Goal: Check status: Check status

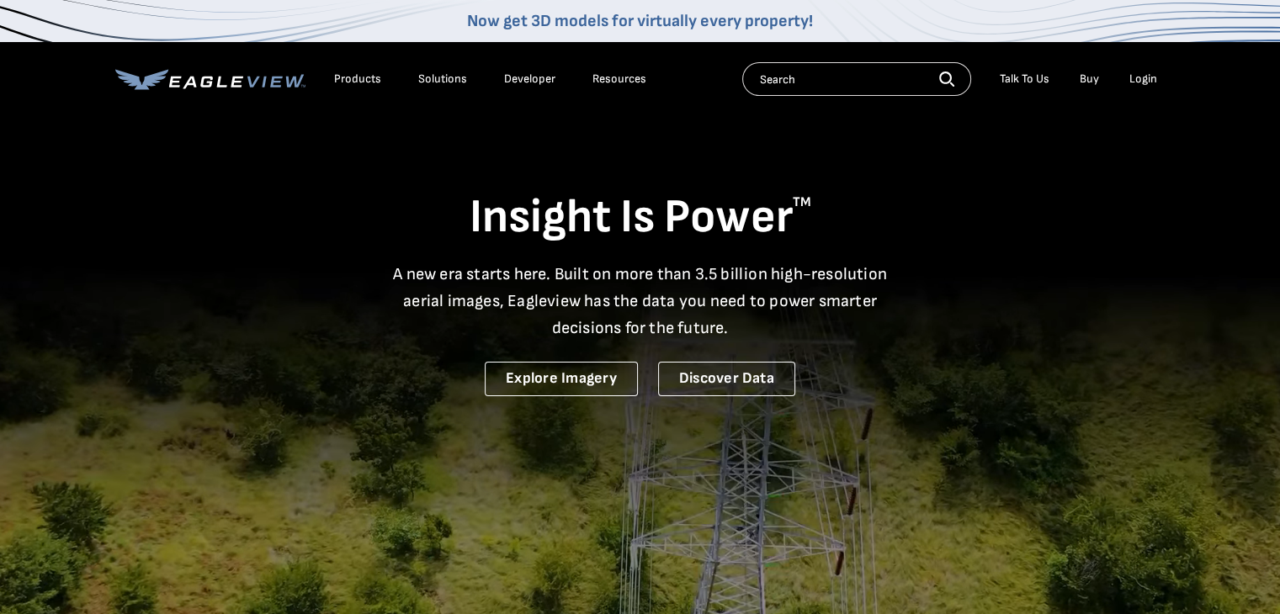
click at [1146, 80] on div "Login" at bounding box center [1144, 79] width 28 height 15
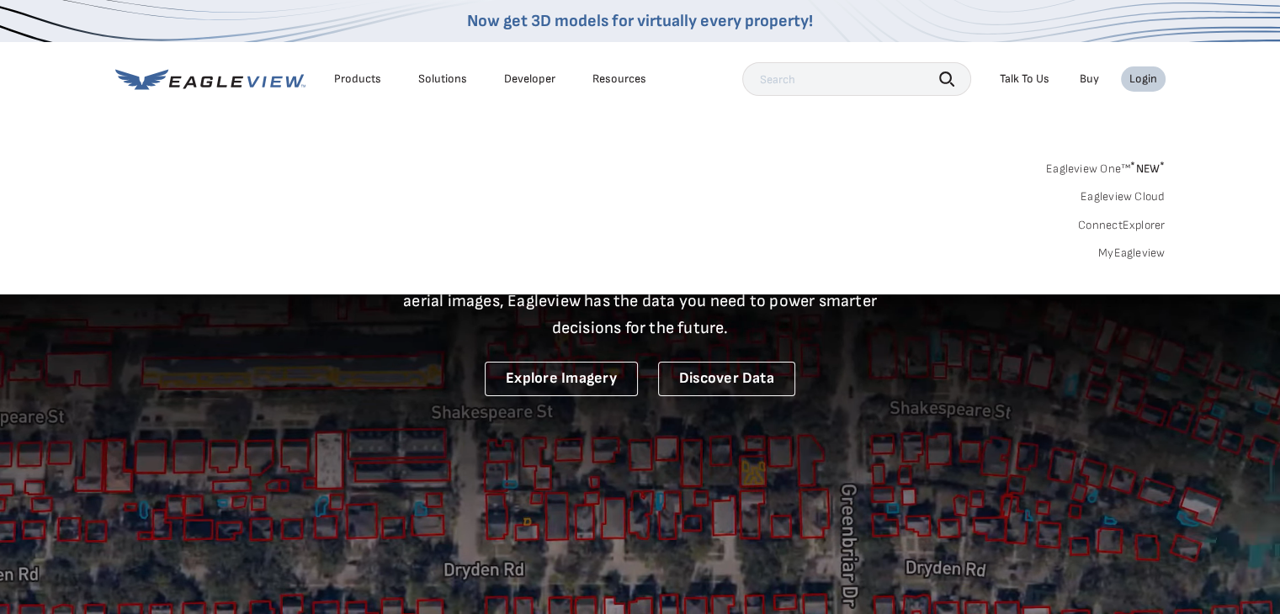
click at [1117, 246] on link "MyEagleview" at bounding box center [1131, 253] width 67 height 15
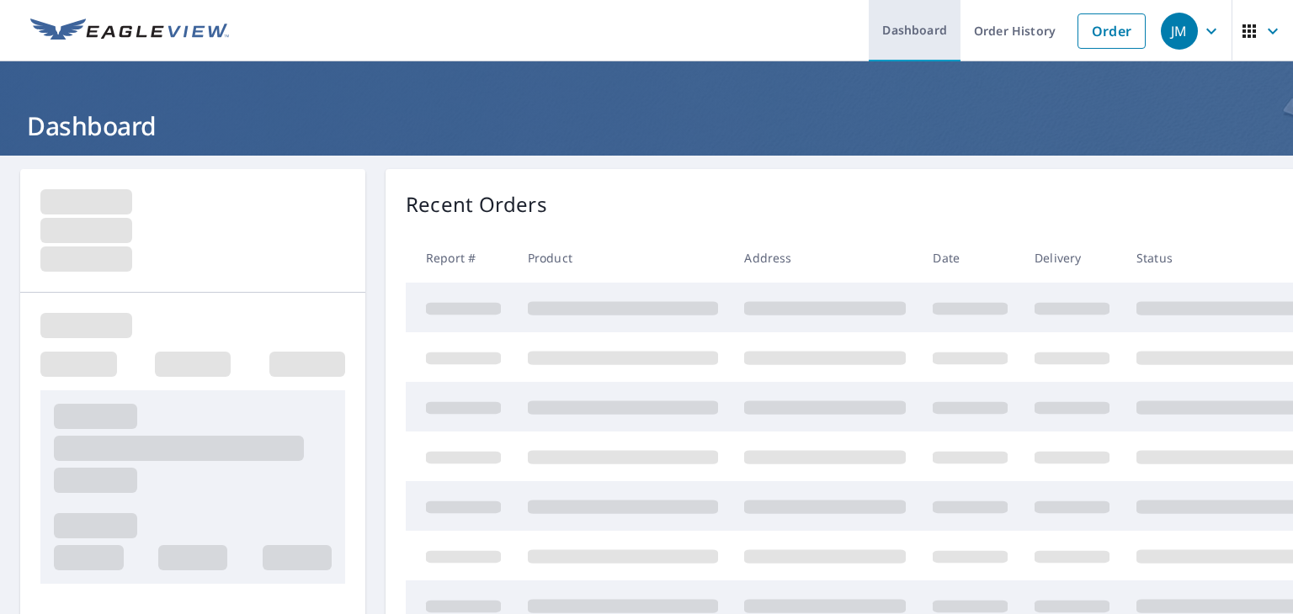
click at [934, 31] on link "Dashboard" at bounding box center [915, 30] width 92 height 61
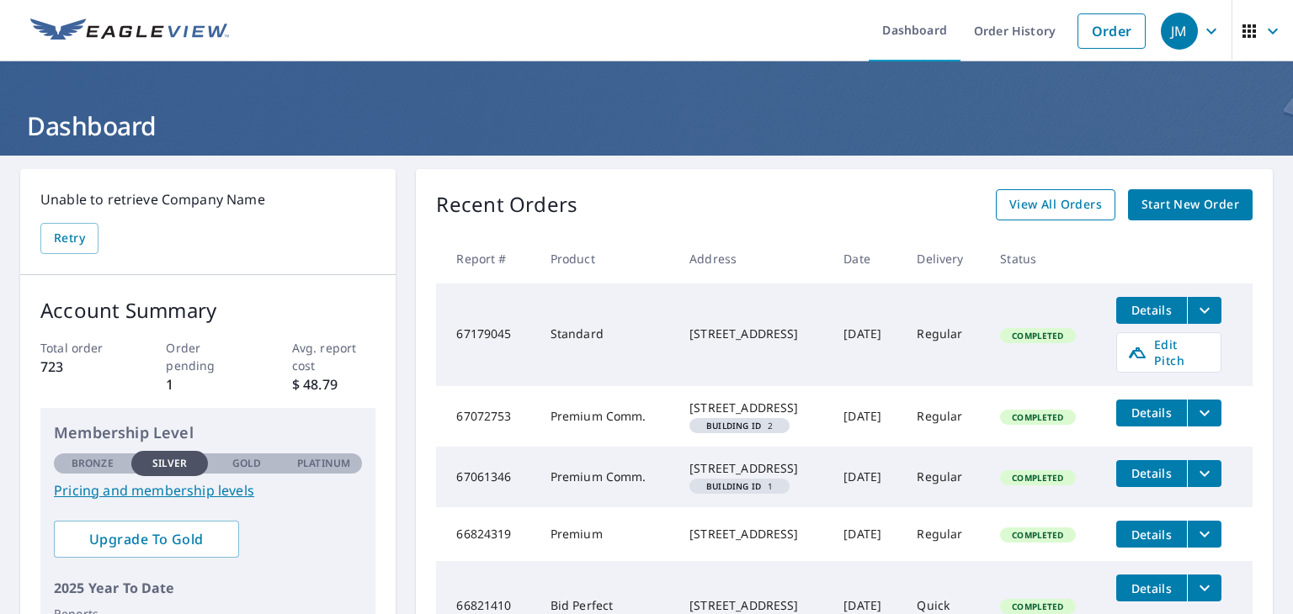
click at [1030, 206] on span "View All Orders" at bounding box center [1055, 204] width 93 height 21
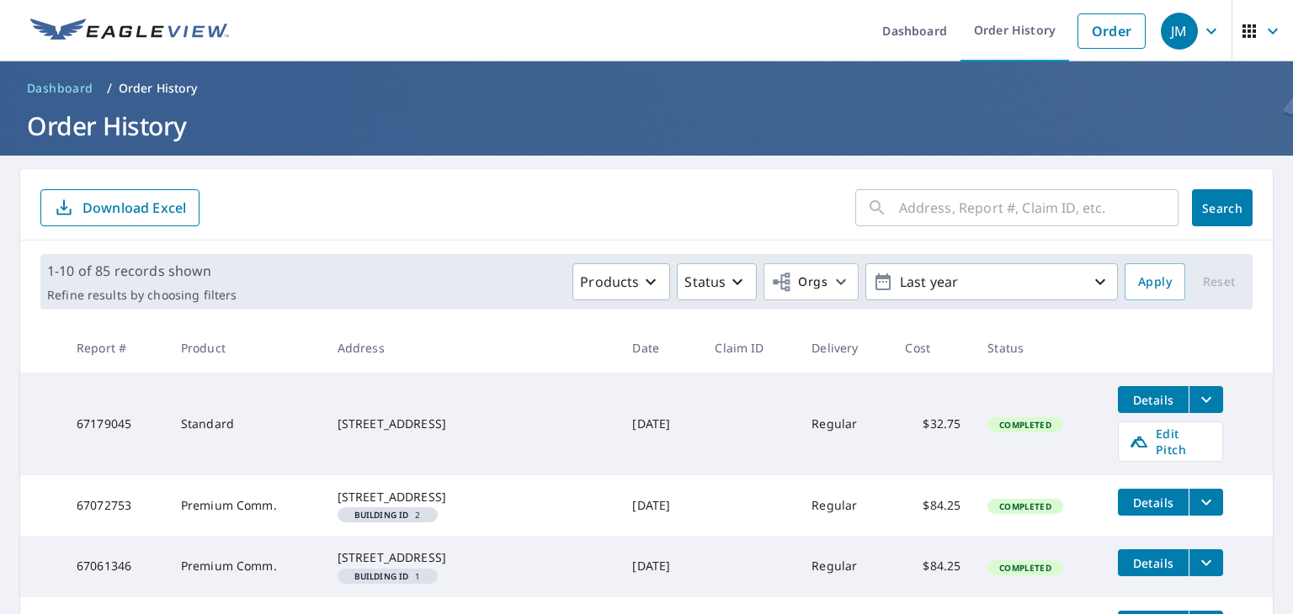
click at [1009, 221] on input "text" at bounding box center [1038, 207] width 279 height 47
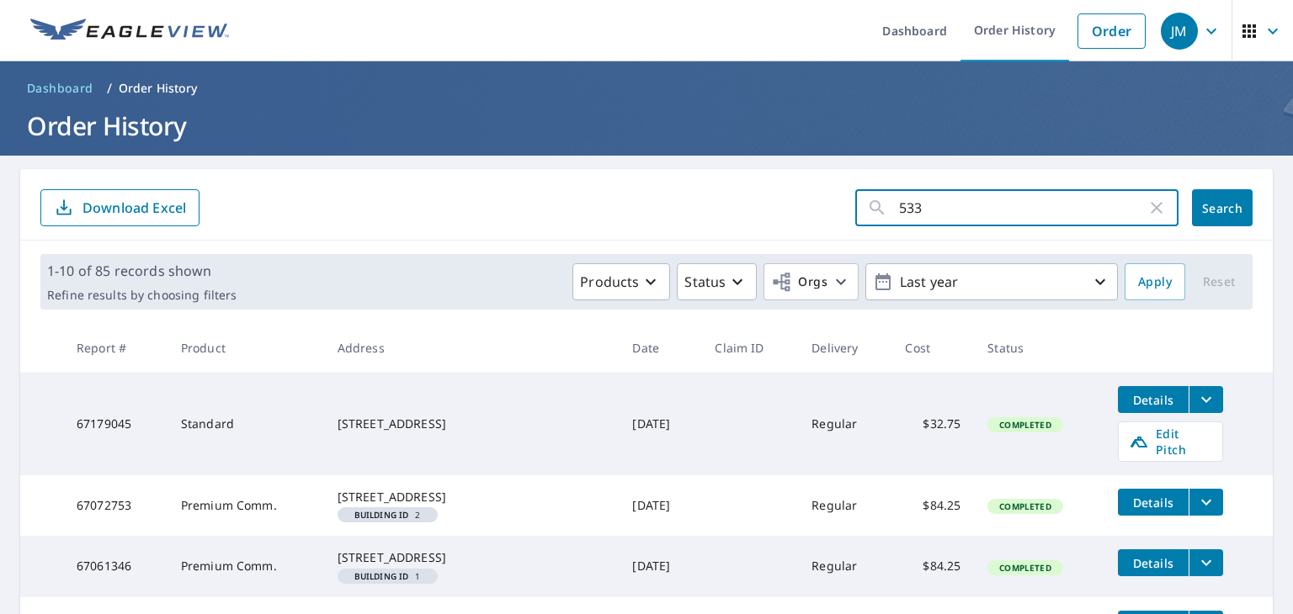
type input "5335"
click at [1206, 216] on button "Search" at bounding box center [1222, 207] width 61 height 37
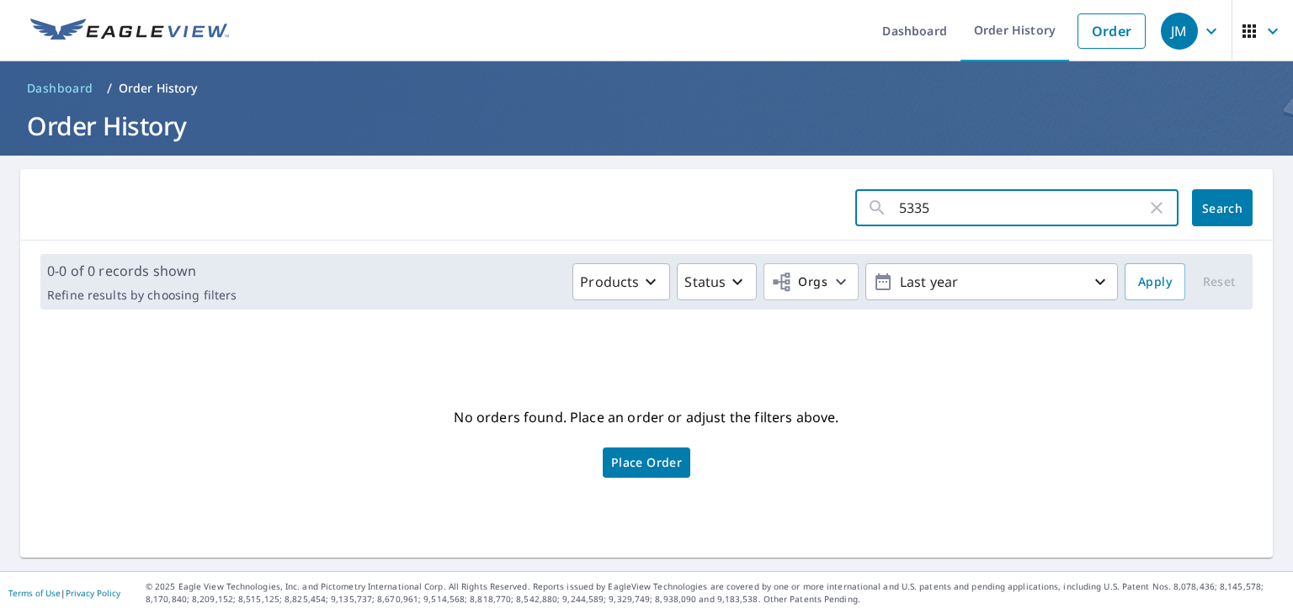
click at [929, 210] on input "5335" at bounding box center [1022, 207] width 247 height 47
type input "5335 ascot bend"
click button "Search" at bounding box center [1222, 207] width 61 height 37
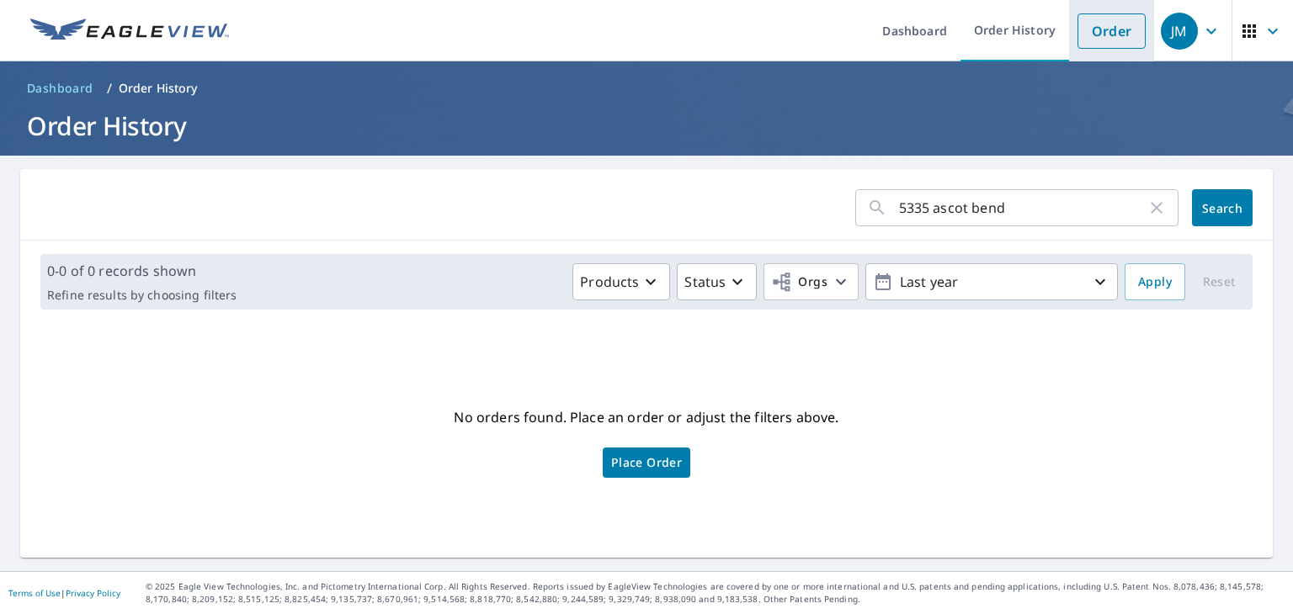
click at [1112, 35] on link "Order" at bounding box center [1111, 30] width 68 height 35
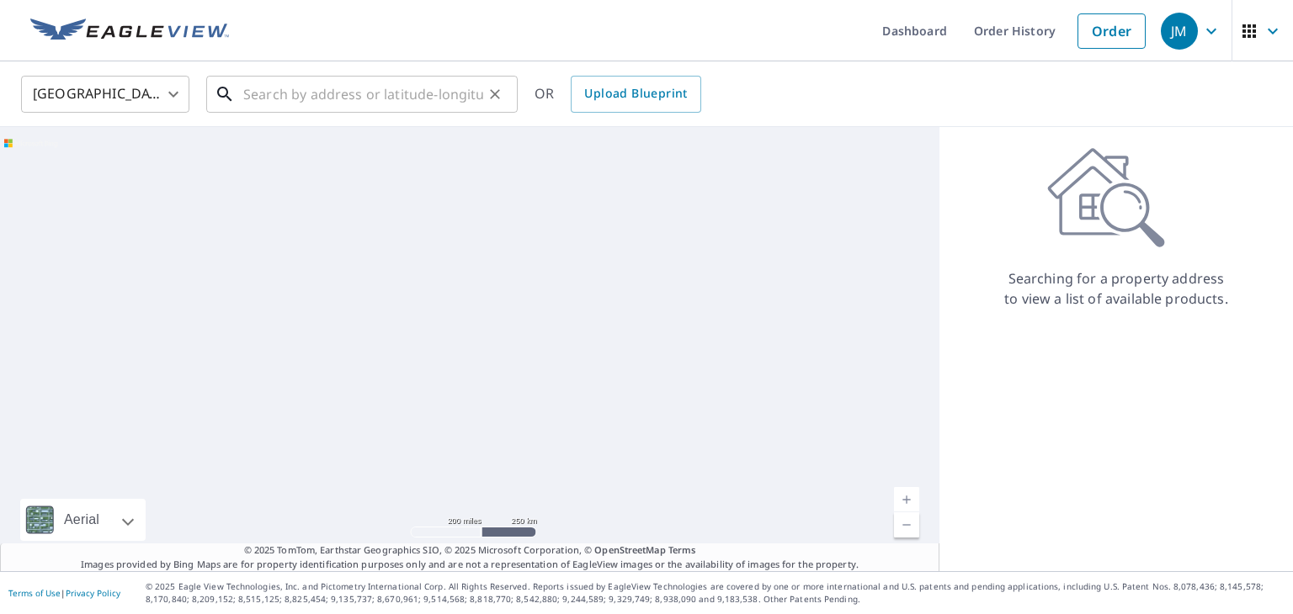
click at [276, 82] on input "text" at bounding box center [363, 94] width 240 height 47
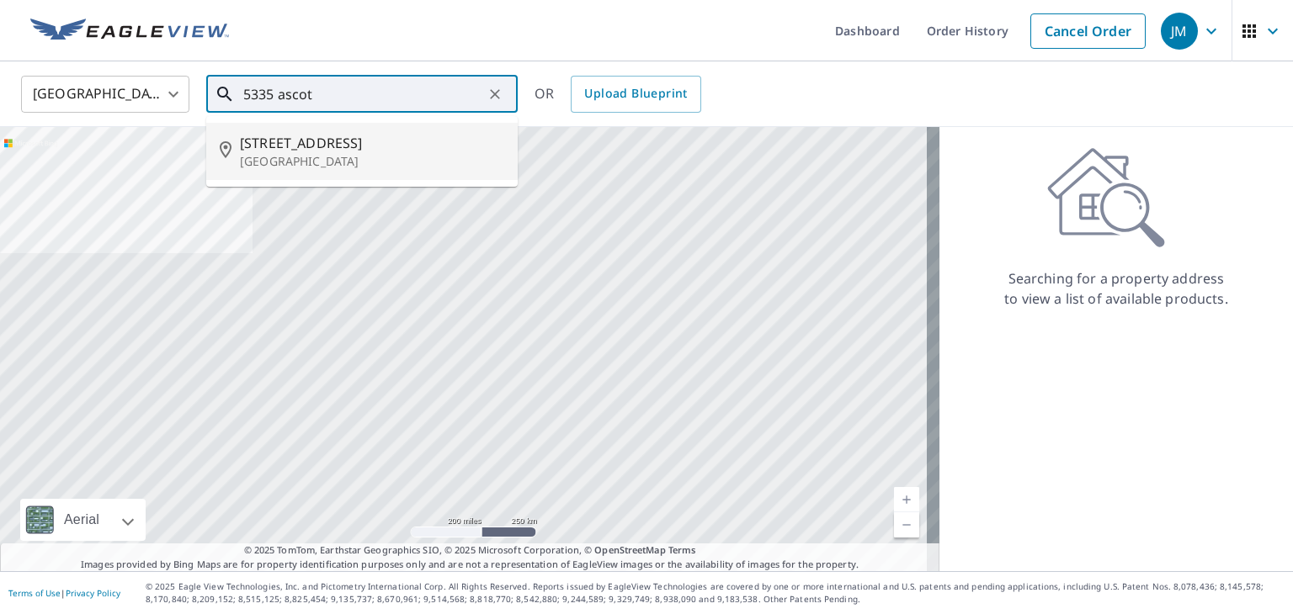
click at [380, 146] on span "5335 Ascot Bnd" at bounding box center [372, 143] width 264 height 20
type input "5335 Ascot Bnd Boca Raton, FL 33496"
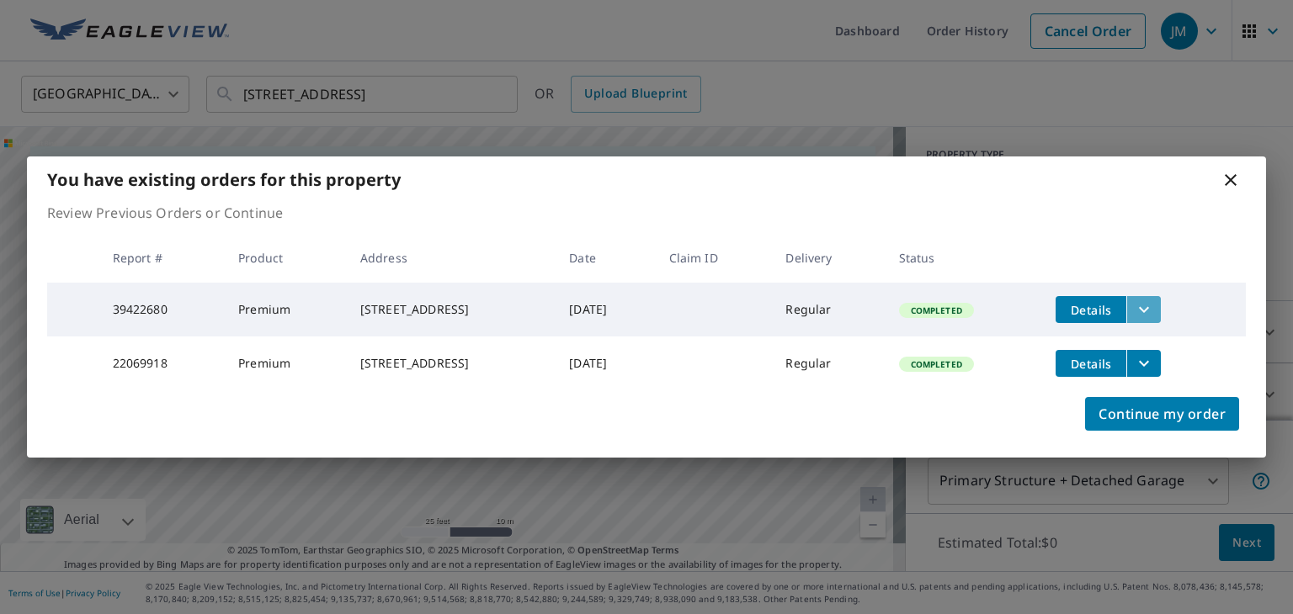
click at [1154, 300] on icon "filesDropdownBtn-39422680" at bounding box center [1144, 310] width 20 height 20
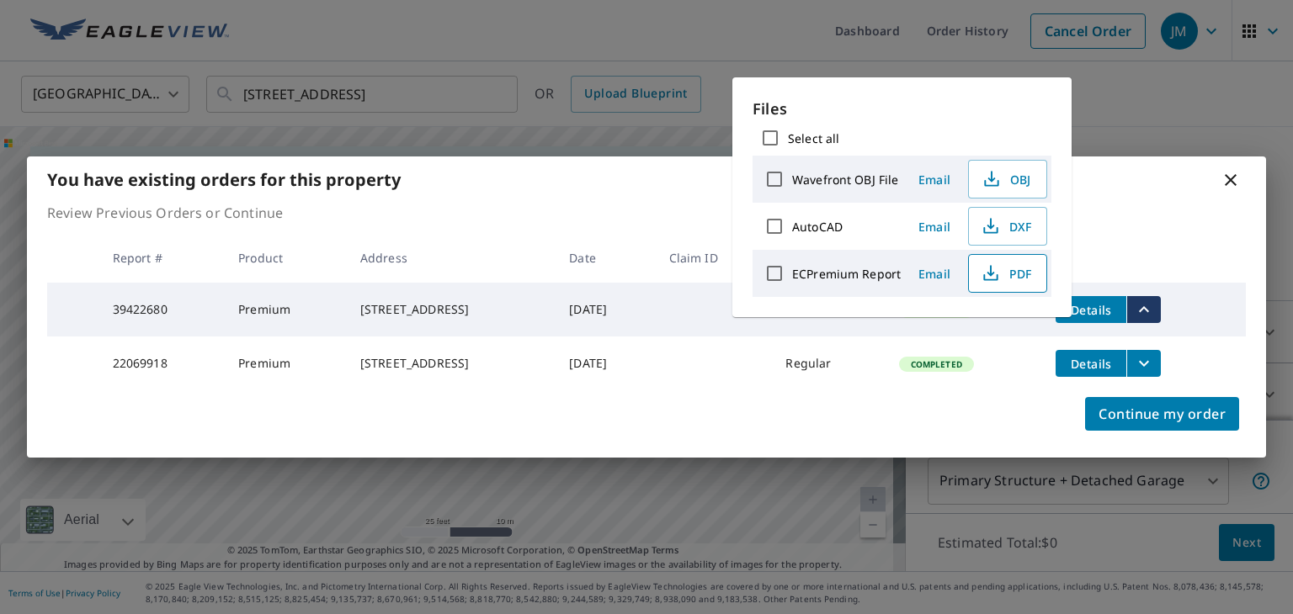
click at [1016, 270] on span "PDF" at bounding box center [1006, 273] width 54 height 20
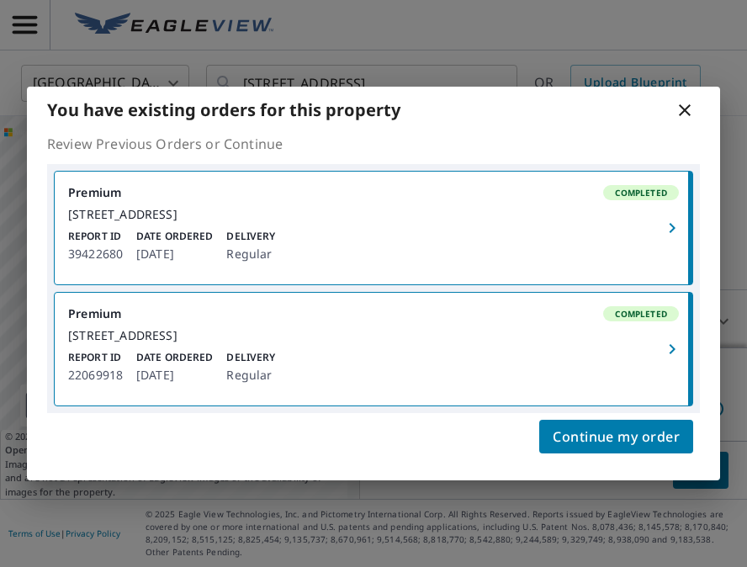
click at [690, 104] on icon at bounding box center [685, 110] width 12 height 12
